Goal: Entertainment & Leisure: Consume media (video, audio)

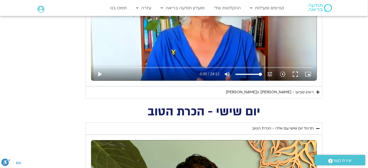
scroll to position [333, 0]
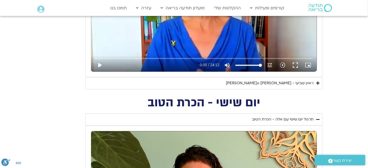
click at [319, 83] on icon "Accordion. Open links with Enter or Space, close with Escape, and navigate with…" at bounding box center [317, 84] width 3 height 4
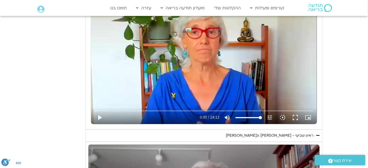
scroll to position [271, 0]
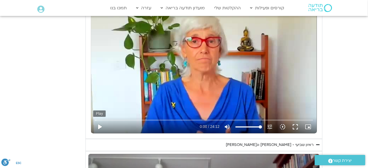
click at [99, 127] on button "play_arrow" at bounding box center [99, 127] width 13 height 13
click at [99, 127] on button "pause" at bounding box center [99, 127] width 13 height 13
drag, startPoint x: 98, startPoint y: 120, endPoint x: 92, endPoint y: 119, distance: 6.3
click at [95, 119] on input "Seek" at bounding box center [204, 120] width 218 height 3
click at [100, 126] on button "play_arrow" at bounding box center [99, 127] width 13 height 13
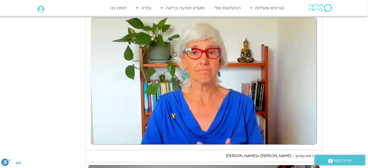
scroll to position [261, 0]
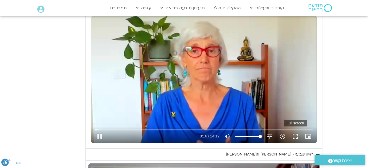
click at [295, 136] on button "fullscreen" at bounding box center [295, 137] width 13 height 13
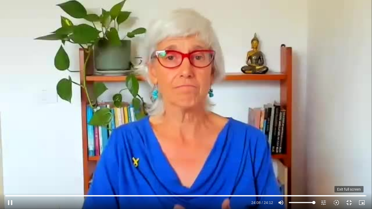
click at [348, 168] on button "fullscreen_exit" at bounding box center [349, 202] width 13 height 13
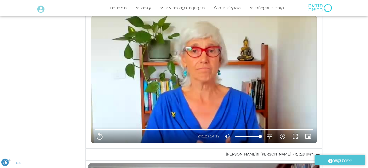
click at [226, 148] on div "נא להזין כתובת אימייל כדי לצפות בסרטון. אני מאשר/ת קבלת מידע למייל ולנייד צפייה…" at bounding box center [204, 80] width 237 height 138
click at [298, 154] on div "ראיון שביעי - [PERSON_NAME] וג[PERSON_NAME]" at bounding box center [270, 155] width 88 height 6
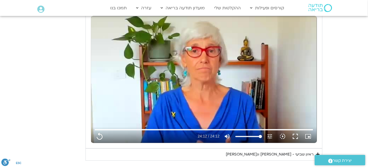
click at [306, 152] on div "ראיון שביעי - [PERSON_NAME] וג[PERSON_NAME]" at bounding box center [270, 155] width 88 height 6
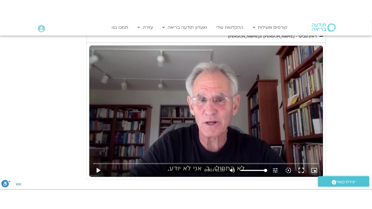
scroll to position [396, 0]
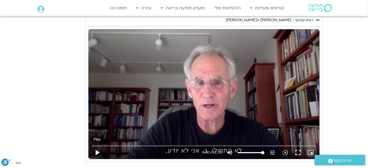
click at [96, 151] on button "play_arrow" at bounding box center [97, 153] width 13 height 13
type input "1452.76"
type input "0.024558"
type input "1452.76"
type input "0.158408"
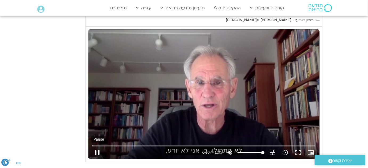
type input "1452.76"
type input "0.290971"
type input "1452.76"
type input "0.416076"
type input "1452.76"
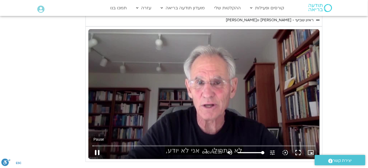
type input "0.541315"
type input "1452.76"
type input "0.66642"
type input "1452.76"
type input "0.791561"
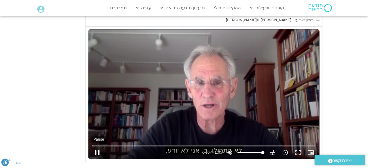
type input "1452.76"
type input "0.917162"
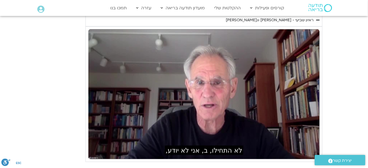
type input "1452.76"
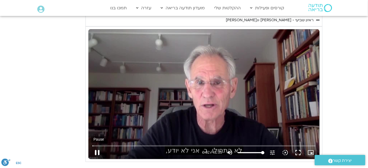
type input "2.433835"
type input "1452.76"
type input "2.584873"
type input "1452.76"
type input "2.676166"
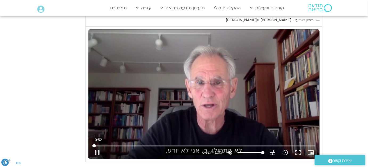
type input "1452.76"
type input "2.850172"
type input "1452.76"
type input "2.984693"
type input "1452.76"
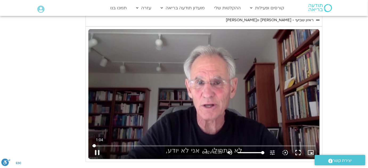
type input "3.116057"
type input "1452.76"
type input "3.261155"
type input "1452.76"
type input "3.402361"
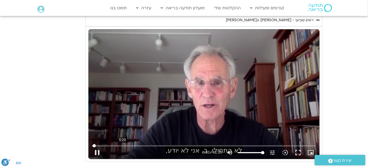
type input "1452.76"
type input "3.542934"
type input "1452.76"
type input "3.585375"
type input "1452.76"
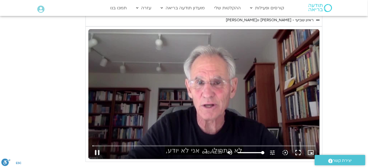
type input "3.703563"
type input "1452.76"
type input "3.94897"
type input "1452.76"
type input "4.081714"
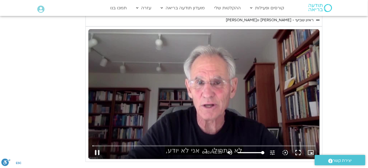
type input "1452.76"
type input "4.208581"
type input "1452.76"
type input "4.338586"
type input "1452.76"
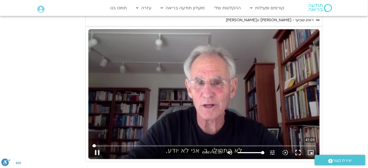
type input "4.474818"
type input "1452.76"
type input "4.493892"
type input "1452.76"
type input "4.624557"
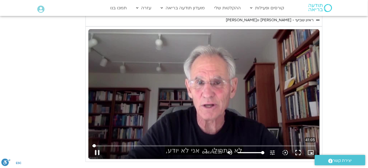
type input "1452.76"
type input "4.759134"
type input "1452.76"
type input "4.891314"
type input "1452.76"
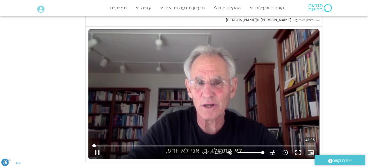
type input "5.025573"
type input "1452.76"
type input "5.15828"
type input "1452.76"
type input "5.291488"
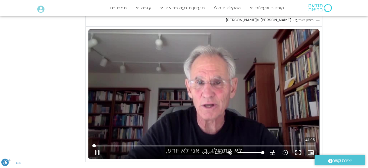
type input "1452.76"
type input "5.483082"
type input "1452.76"
type input "5.566944"
type input "1452.76"
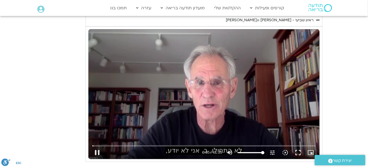
type input "5.757269"
type input "1452.76"
type input "5.866336"
type input "1452.76"
type input "6.024843"
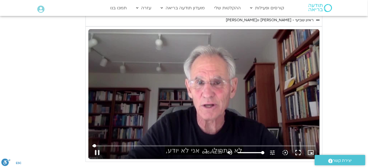
type input "1452.76"
type input "6.107742"
type input "1452.76"
type input "6.200973"
type input "1452.76"
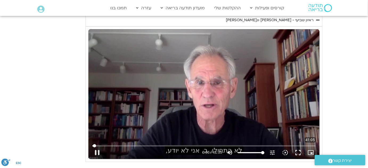
type input "6.315816"
type input "1452.76"
type input "6.493628"
type input "1452.76"
type input "6.624177"
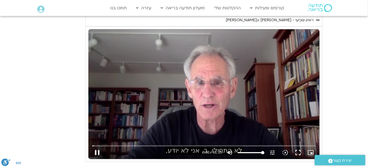
type input "1452.76"
type input "6.69996"
type input "1452.76"
type input "6.939983"
type input "1452.76"
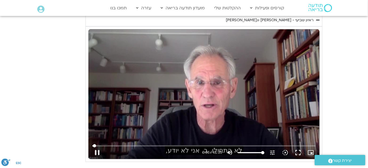
type input "7.066298"
type input "1452.76"
type input "7.102562"
type input "1452.76"
type input "7.332574"
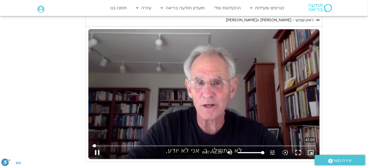
type input "1452.76"
type input "7.357435"
type input "1452.76"
type input "7.470246"
type input "1452.76"
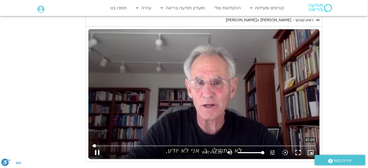
type input "7.599726"
type input "1452.76"
type input "7.732857"
type input "1452.76"
type input "7.866853"
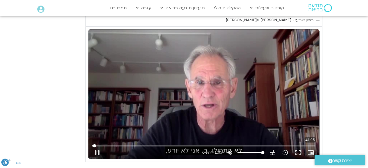
type input "1452.76"
type input "7.997034"
type input "1452.76"
type input "8.124979"
type input "1452.76"
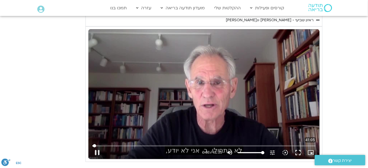
type input "8.254853"
type input "1452.76"
type input "8.492765"
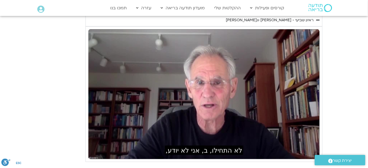
type input "1452.76"
type input "15.09299"
type input "1452.76"
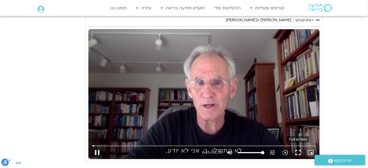
type input "15.228127"
type input "1452.76"
type input "15.363589"
type input "1452.76"
type input "15.502576"
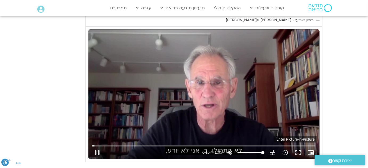
type input "1452.76"
type input "15.656919"
type input "1452.76"
type input "15.790138"
type input "1452.76"
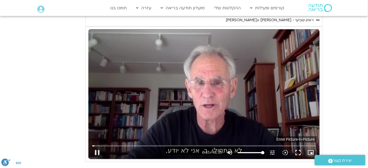
type input "15.915409"
type input "1452.76"
type input "16.049047"
type input "1452.76"
type input "16.127979"
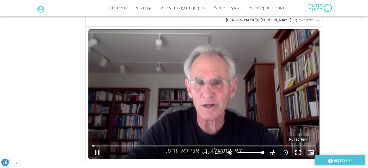
type input "1452.76"
type input "16.315882"
type input "1452.76"
type input "16.448458"
type input "1452.76"
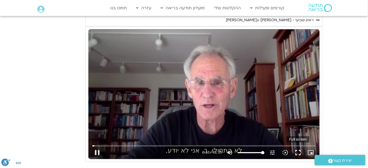
type input "16.482626"
type input "1452.76"
type input "16.608122"
type input "1452.76"
type input "16.815559"
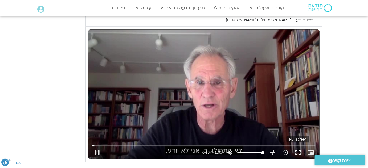
type input "1452.76"
type input "16.86702"
type input "1452.76"
click at [299, 152] on button "fullscreen" at bounding box center [298, 153] width 13 height 13
type input "17.08393"
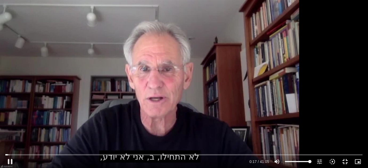
type input "1452.76"
type input "17.218401"
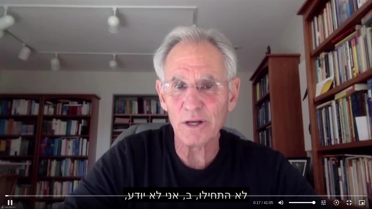
type input "1452.76"
type input "17.344378"
type input "1452.76"
type input "17.471628"
type input "1452.76"
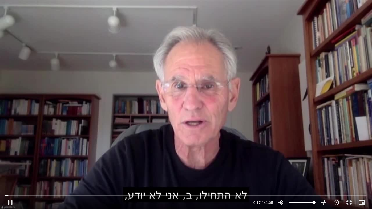
type input "17.605734"
type input "1452.76"
type input "17.743302"
type input "1452.76"
type input "17.871158"
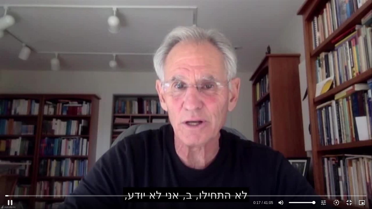
type input "1452.76"
type input "18.002742"
type input "1452.76"
type input "18.135424"
type input "1452.76"
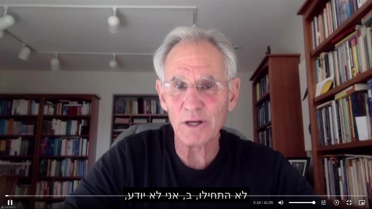
type input "18.261314"
type input "1452.76"
type input "18.38813"
type input "1452.76"
type input "18.521954"
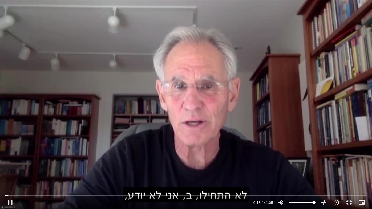
type input "1452.76"
type input "18.650818"
type input "1452.76"
type input "18.77923"
type input "1452.76"
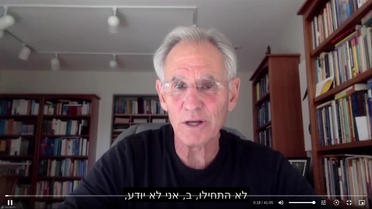
type input "18.910761"
type input "1452.76"
type input "19.045046"
type input "1452.76"
type input "19.171059"
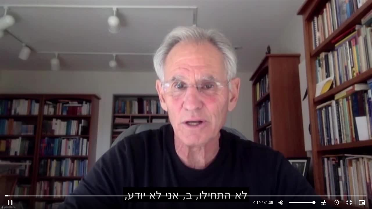
type input "1452.76"
type input "19.303151"
type input "1452.76"
type input "19.43472"
type input "1452.76"
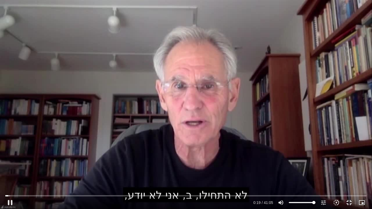
type input "19.567746"
type input "1452.76"
type input "19.703283"
type input "1452.76"
type input "19.829446"
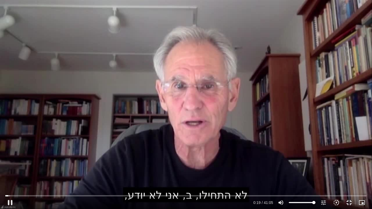
type input "1452.76"
type input "19.961084"
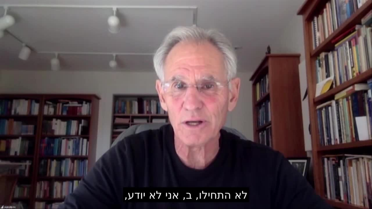
type input "1452.76"
